Goal: Task Accomplishment & Management: Use online tool/utility

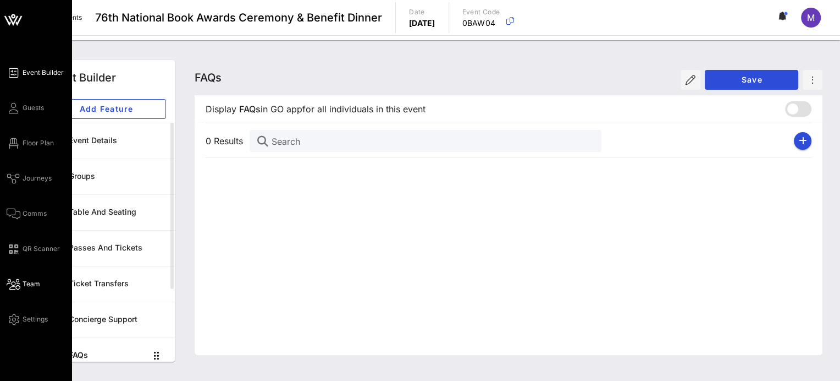
click at [23, 285] on span "Team" at bounding box center [32, 284] width 18 height 10
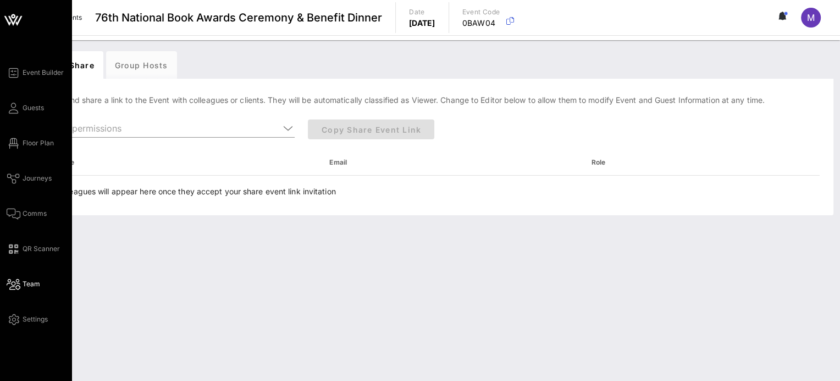
click at [34, 63] on div "Event Builder Guests Floor Plan Journeys Comms QR Scanner Team Settings" at bounding box center [35, 190] width 71 height 381
click at [42, 71] on span "Event Builder" at bounding box center [43, 73] width 41 height 10
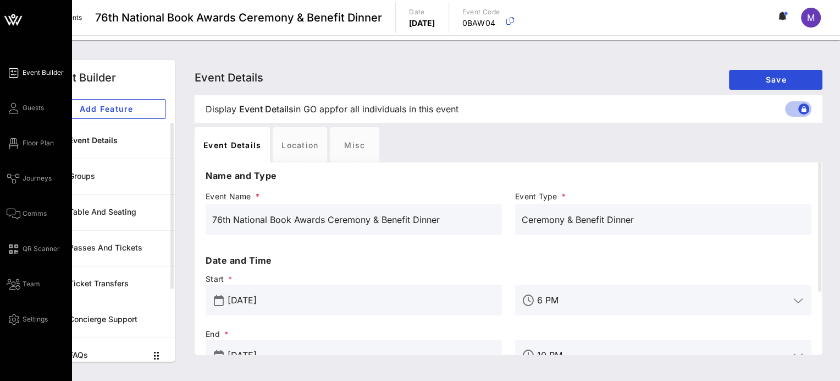
click at [29, 274] on div "Event Builder Guests Floor Plan Journeys Comms QR Scanner Team Settings" at bounding box center [39, 196] width 65 height 260
click at [30, 285] on span "Team" at bounding box center [32, 284] width 18 height 10
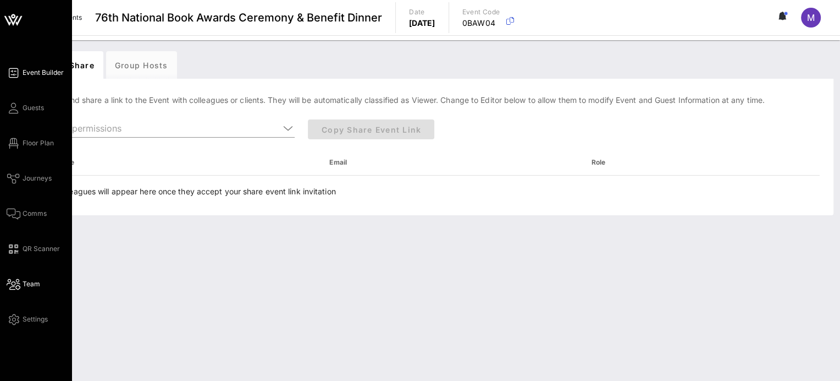
click at [13, 72] on icon at bounding box center [14, 73] width 14 height 2
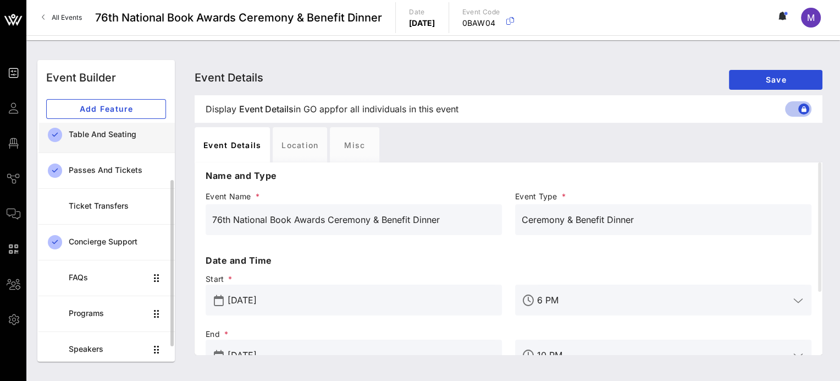
scroll to position [112, 0]
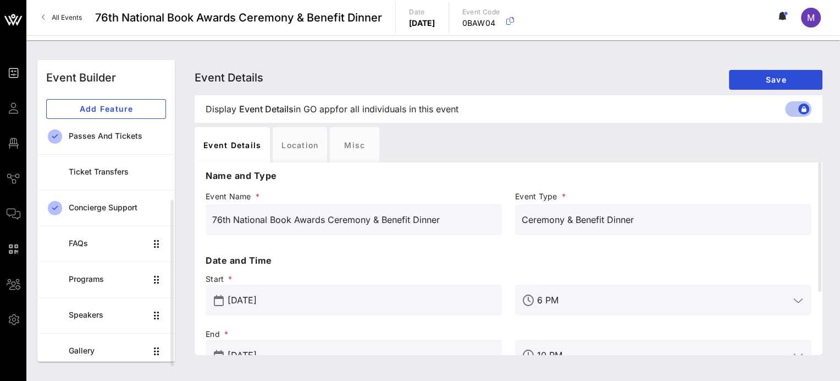
click at [69, 17] on span "All Events" at bounding box center [67, 17] width 30 height 8
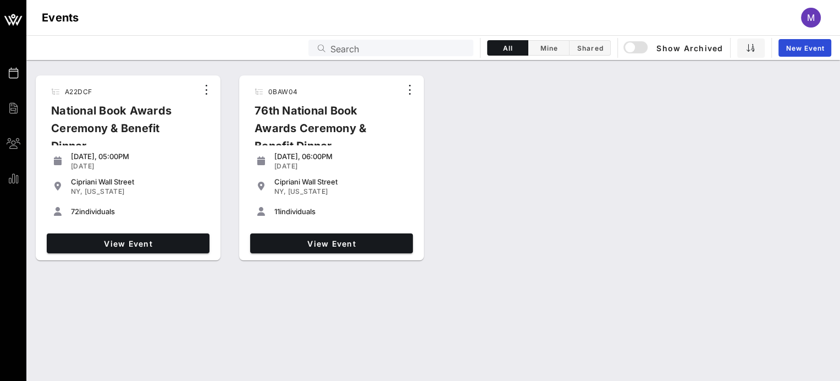
click at [302, 211] on div "11 individuals" at bounding box center [341, 211] width 134 height 9
click at [407, 91] on icon "button" at bounding box center [410, 89] width 13 height 13
click at [313, 71] on div "0BAW04 76th National Book Awards Ceremony & Benefit Dinner [DATE], 06:00PM [DAT…" at bounding box center [332, 168] width 194 height 194
click at [318, 244] on span "View Event" at bounding box center [332, 243] width 154 height 9
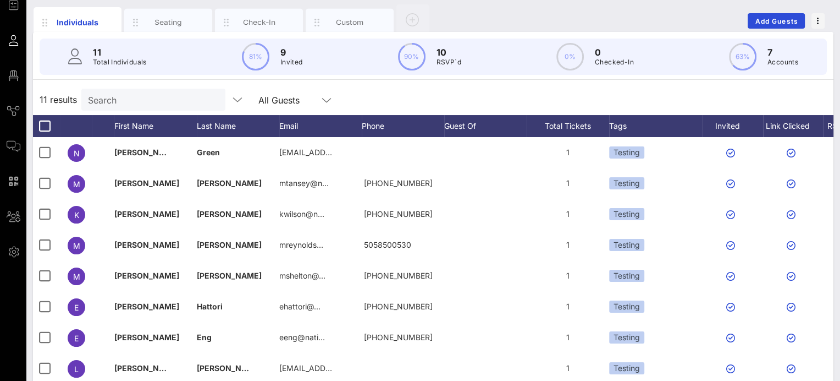
scroll to position [164, 0]
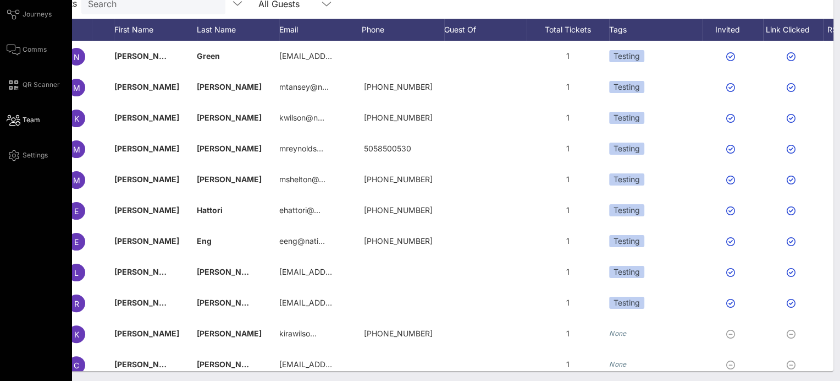
click at [17, 119] on icon at bounding box center [14, 120] width 14 height 2
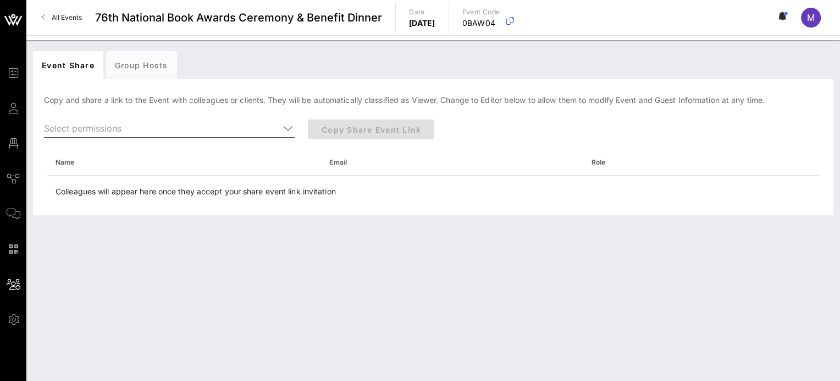
click at [268, 126] on input "text" at bounding box center [161, 128] width 235 height 18
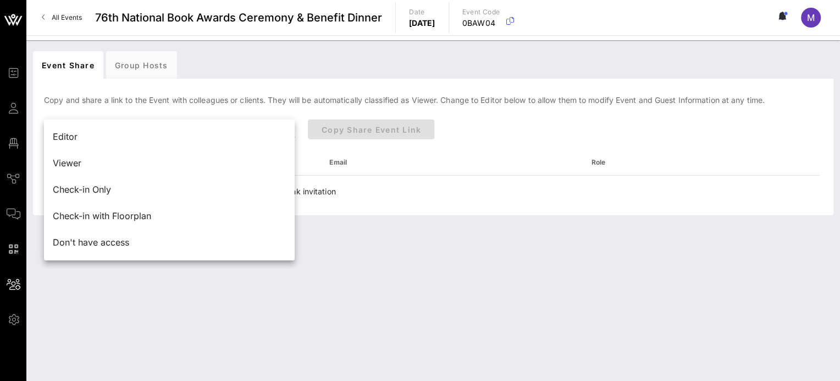
click at [252, 131] on div "Editor" at bounding box center [169, 136] width 233 height 10
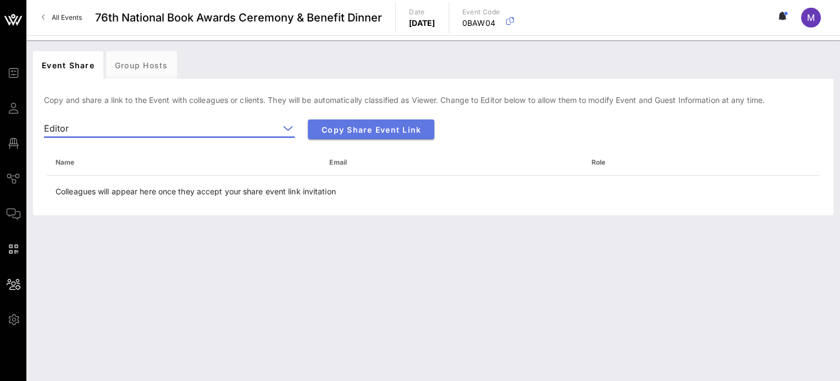
click at [340, 131] on span "Copy Share Event Link" at bounding box center [371, 129] width 109 height 9
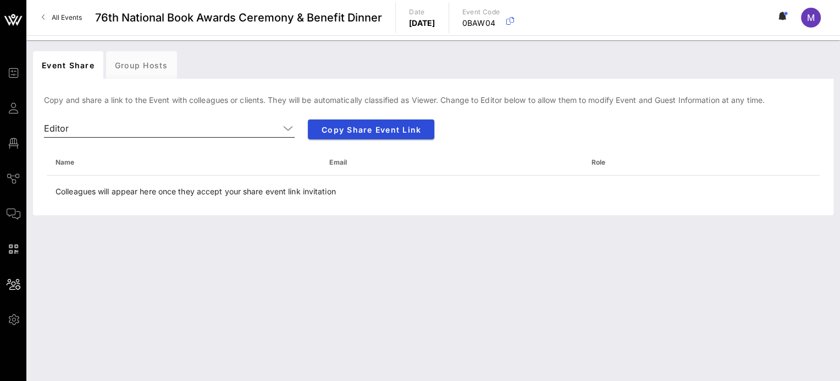
click at [285, 125] on icon at bounding box center [288, 128] width 10 height 13
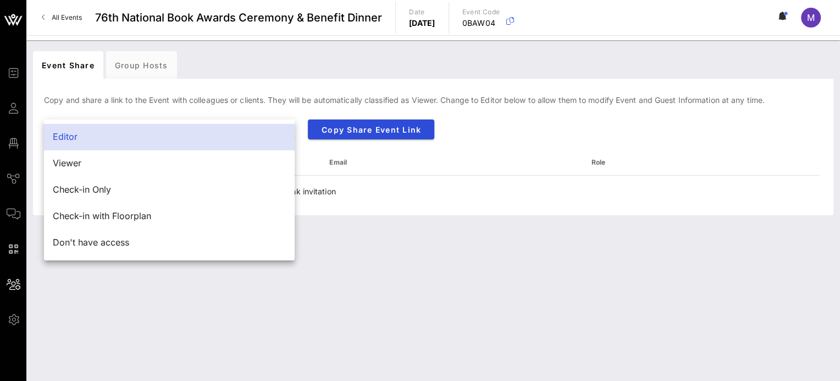
click at [278, 104] on div "Copy and share a link to the Event with colleagues or clients. They will be aut…" at bounding box center [433, 150] width 801 height 130
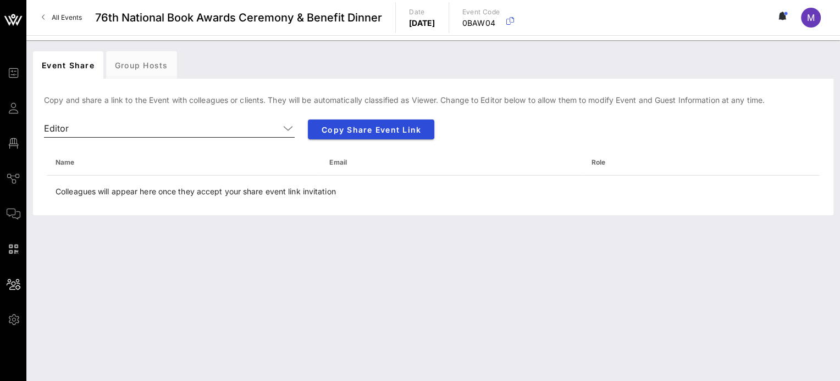
click at [290, 127] on icon at bounding box center [288, 128] width 10 height 13
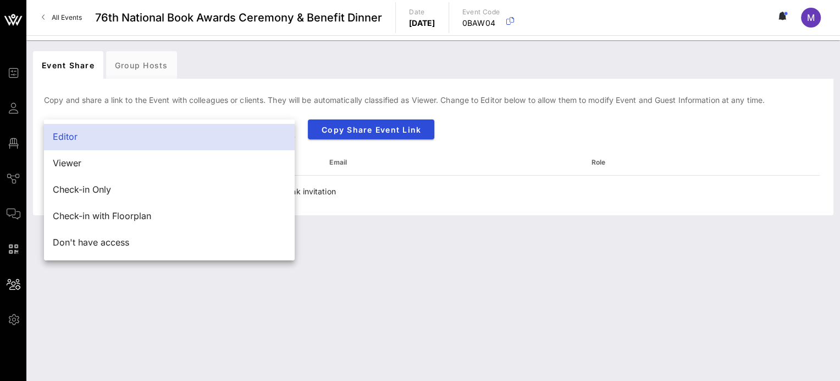
click at [268, 91] on div "Copy and share a link to the Event with colleagues or clients. They will be aut…" at bounding box center [433, 150] width 801 height 130
